Goal: Transaction & Acquisition: Book appointment/travel/reservation

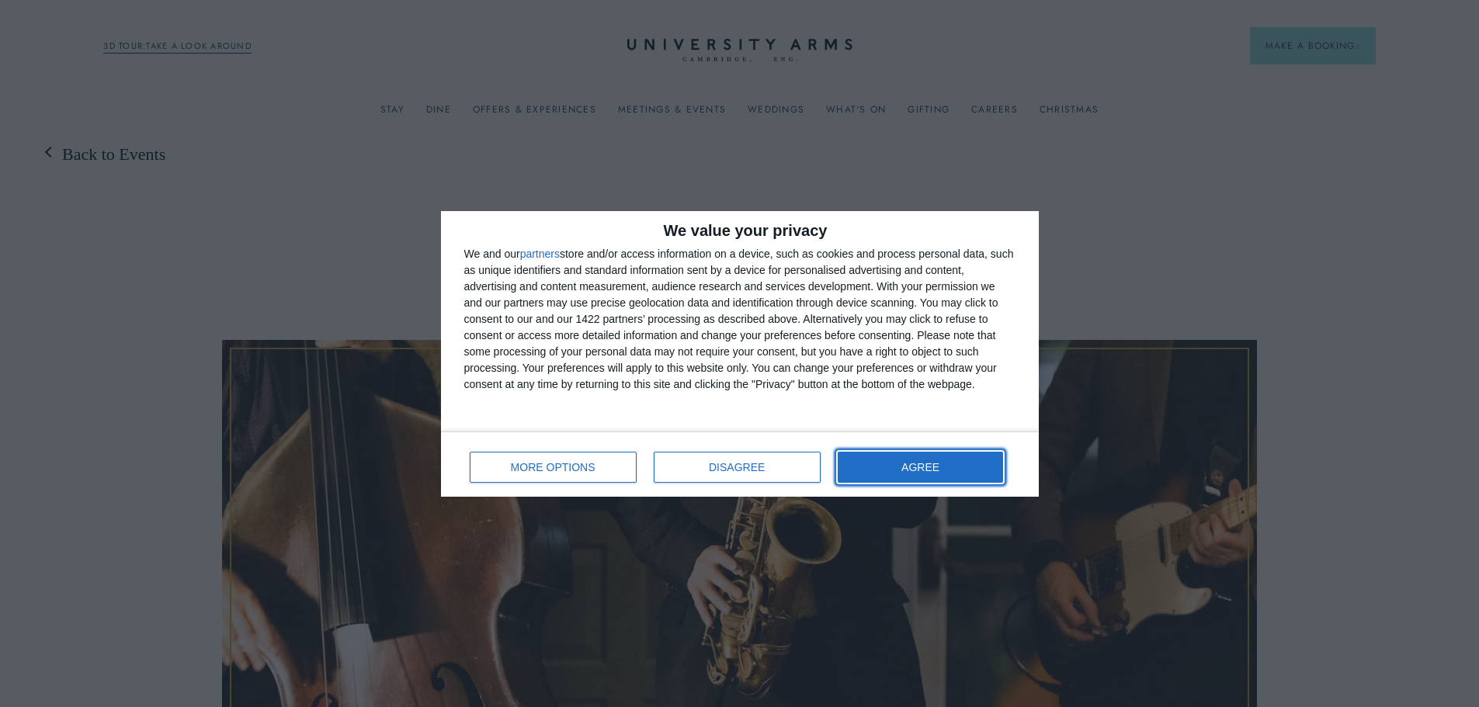
drag, startPoint x: 939, startPoint y: 467, endPoint x: 923, endPoint y: 469, distance: 16.4
click at [937, 467] on span "AGREE" at bounding box center [921, 467] width 38 height 11
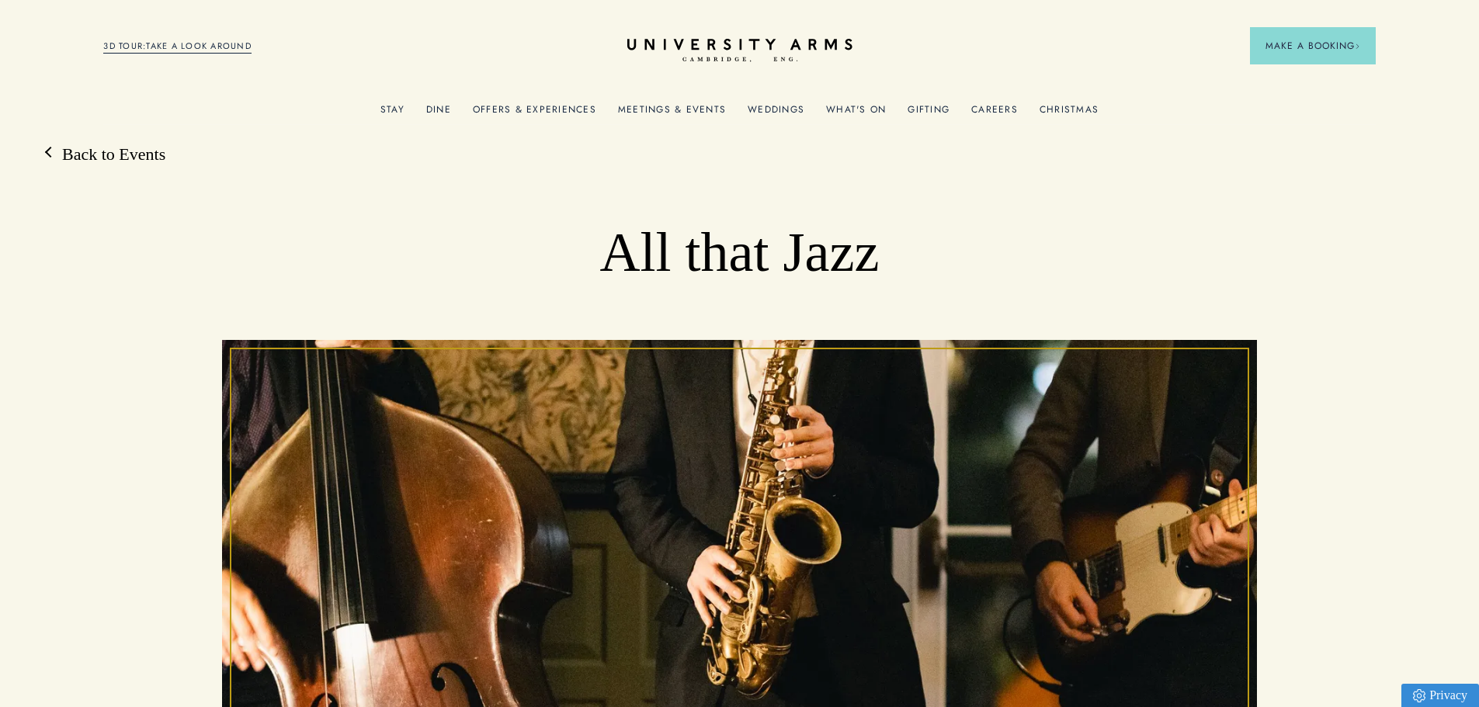
click at [540, 105] on link "Offers & Experiences" at bounding box center [534, 114] width 123 height 20
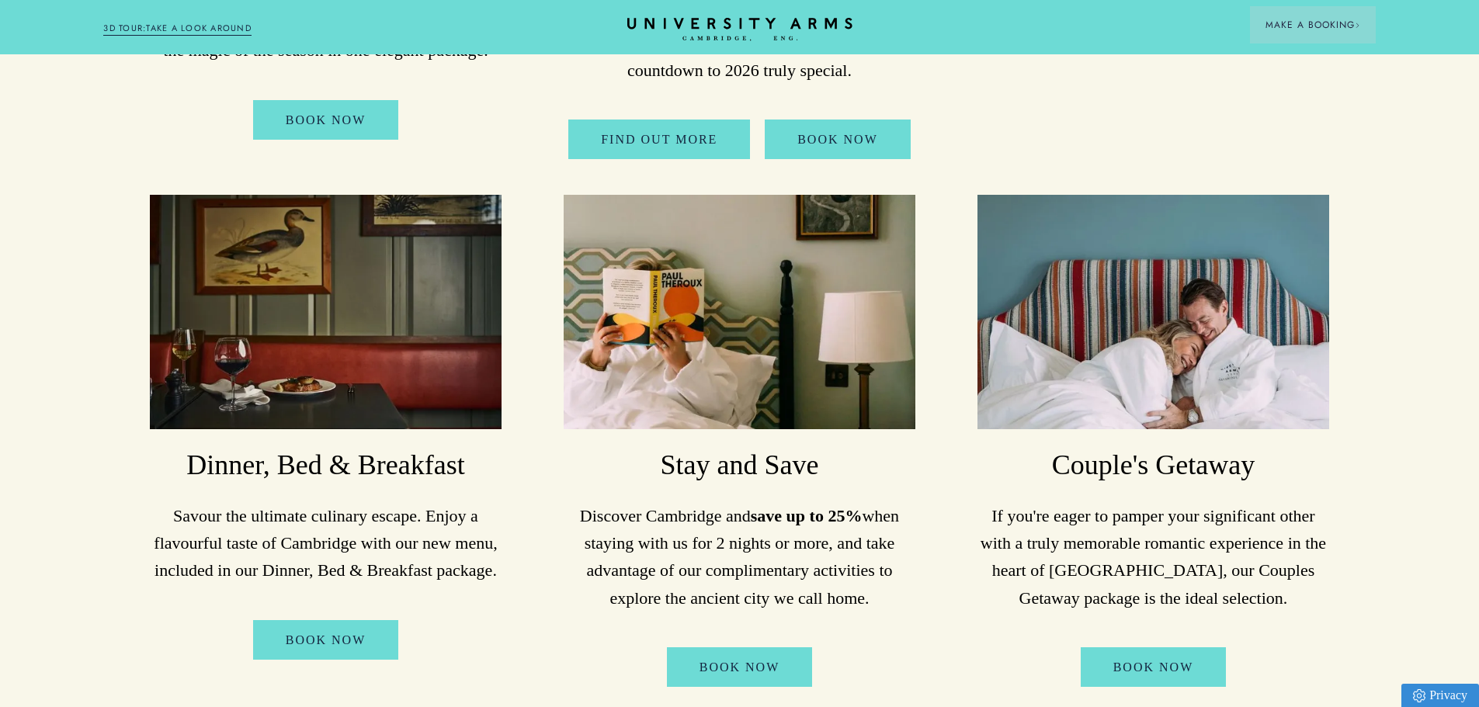
scroll to position [777, 0]
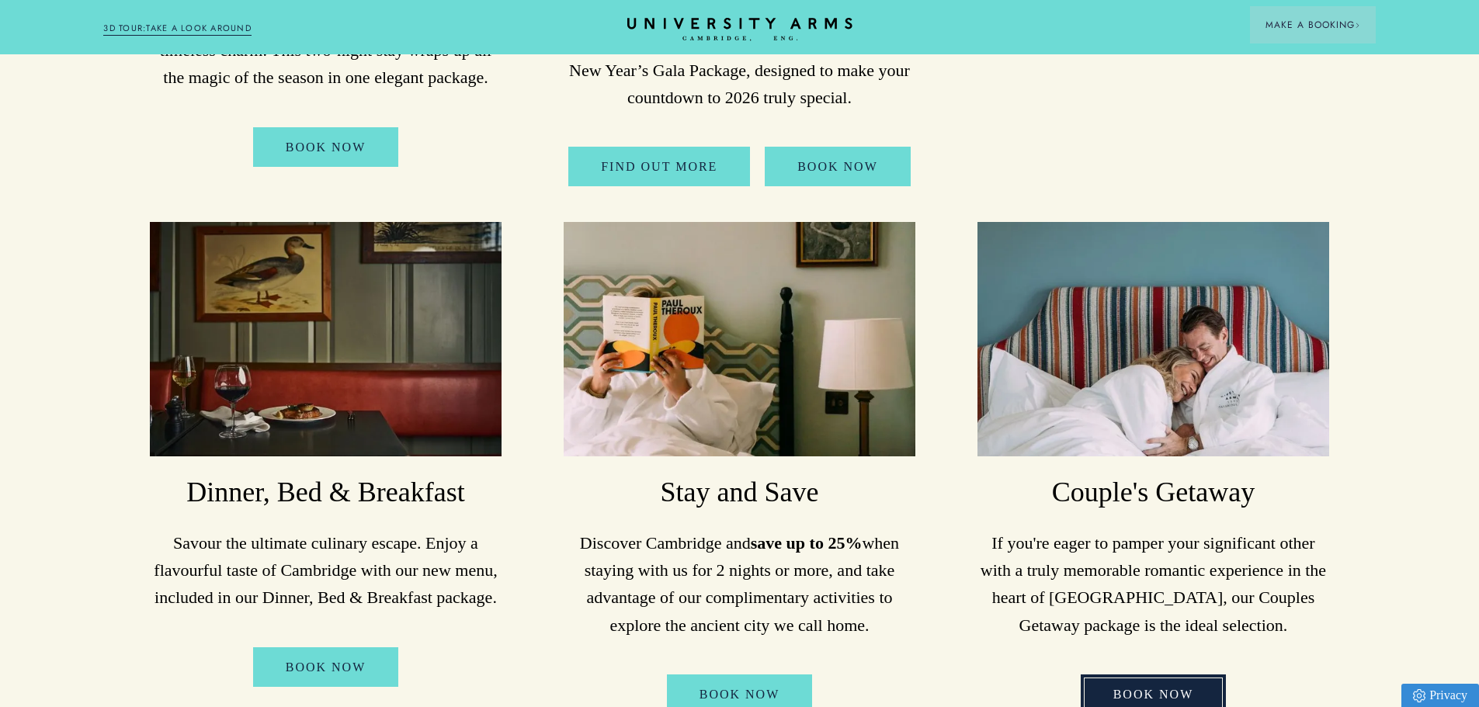
click at [1159, 675] on link "Book Now" at bounding box center [1154, 695] width 146 height 40
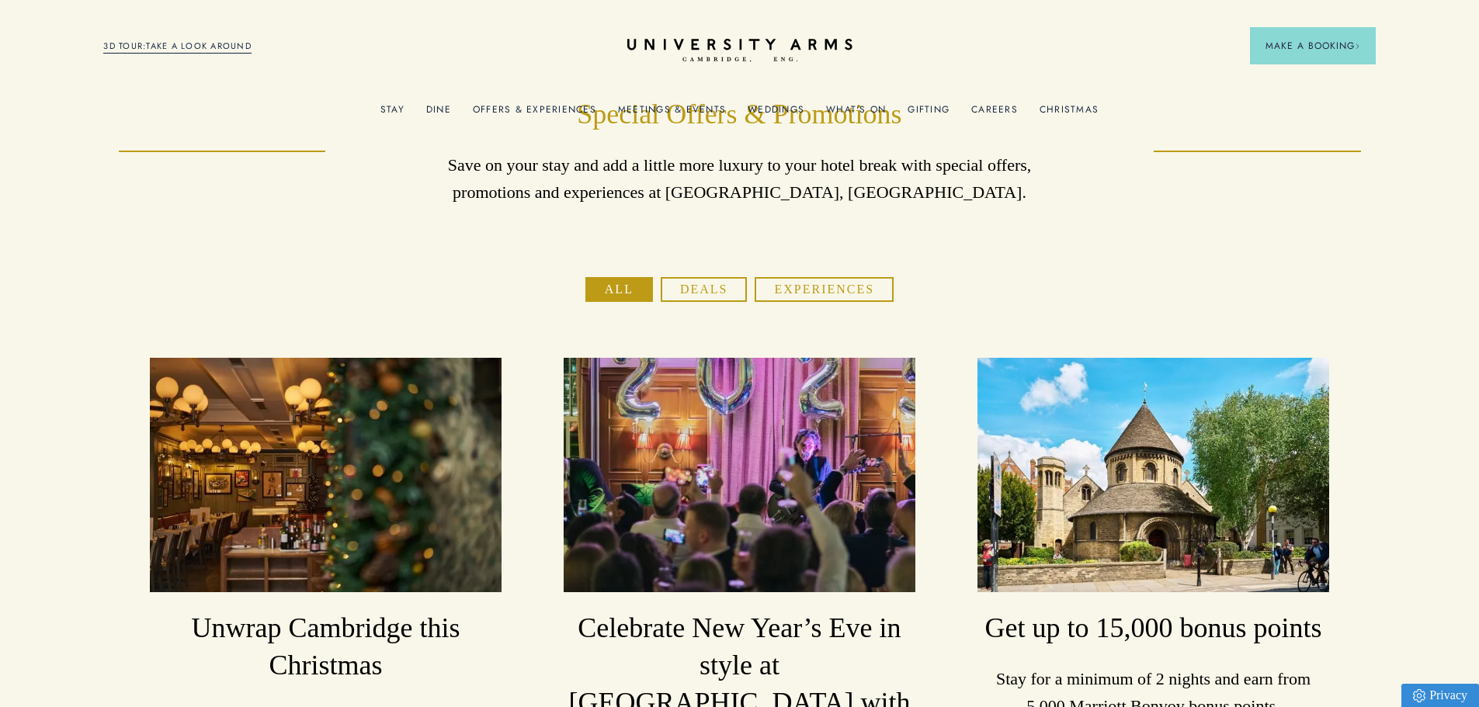
scroll to position [0, 0]
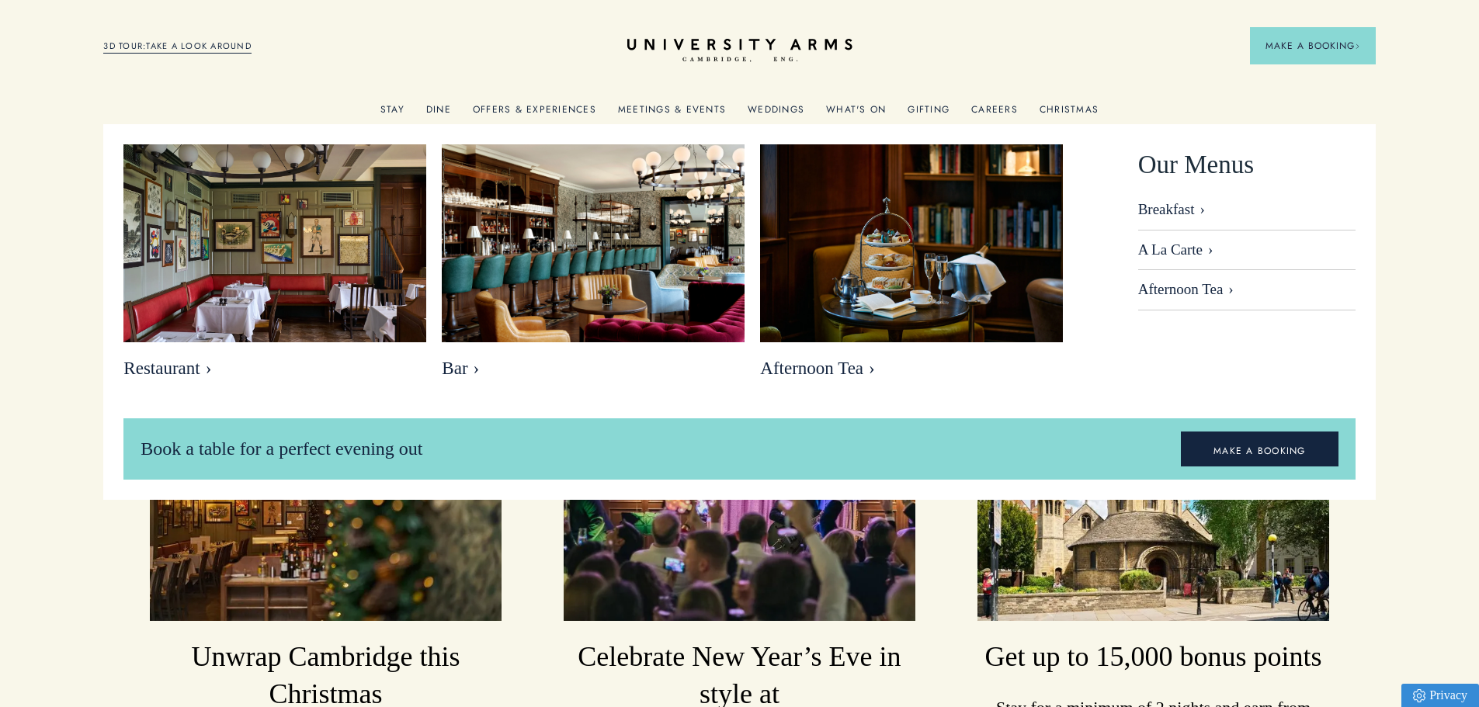
click at [444, 104] on link "Dine" at bounding box center [438, 114] width 25 height 20
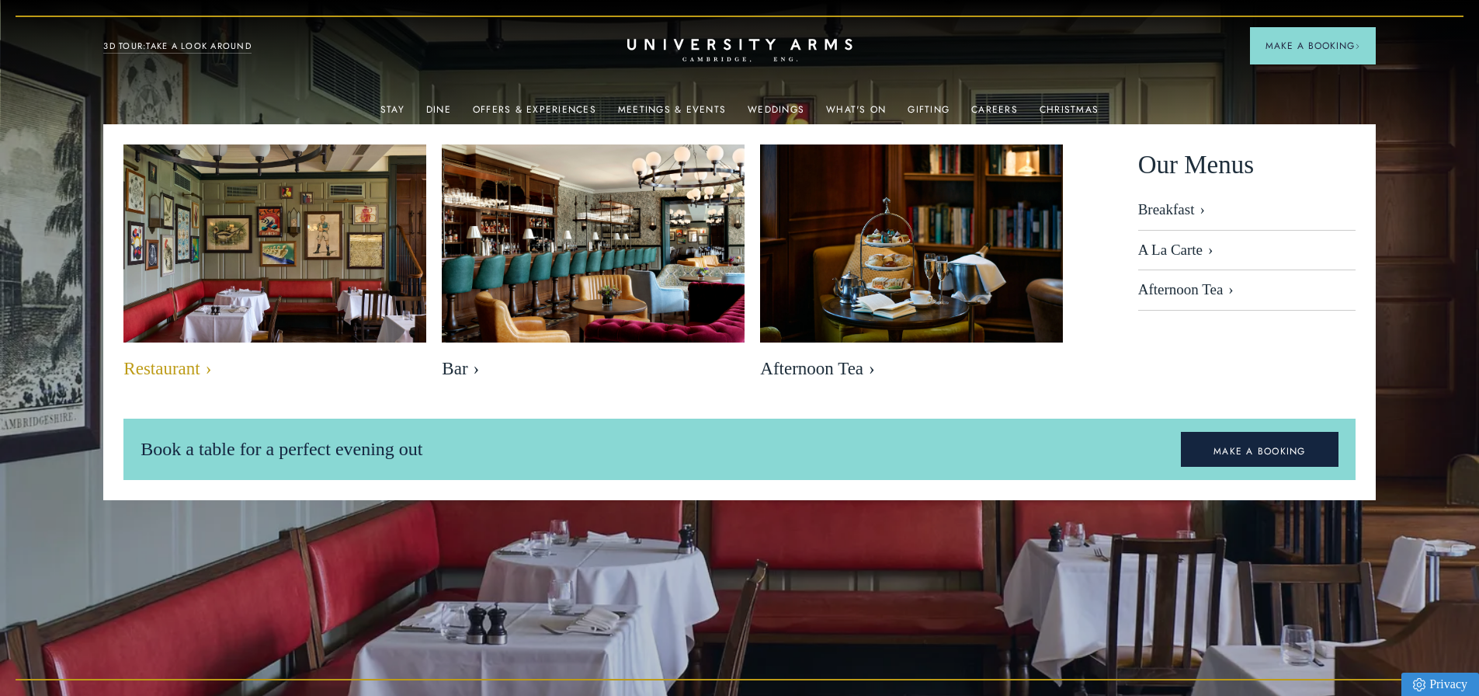
click at [295, 259] on img at bounding box center [275, 245] width 349 height 232
